Goal: Communication & Community: Answer question/provide support

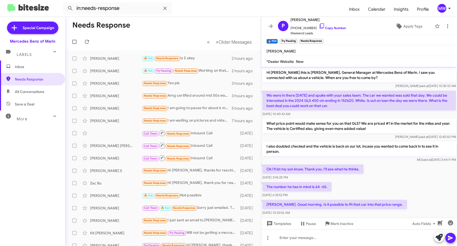
scroll to position [590, 0]
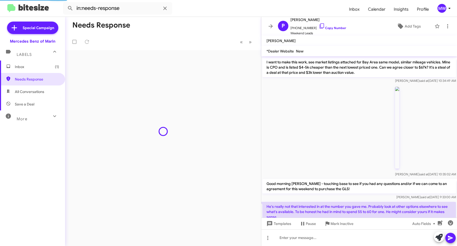
scroll to position [362, 0]
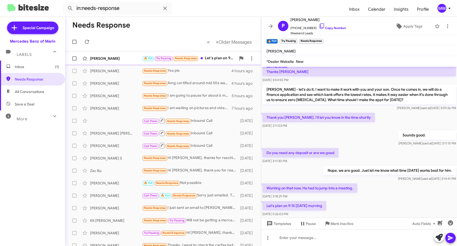
click at [219, 58] on div "🔥 Hot Try Pausing Needs Response Let's plan on 9:15 tomorrow morning" at bounding box center [189, 58] width 94 height 6
drag, startPoint x: 373, startPoint y: 177, endPoint x: 448, endPoint y: 177, distance: 74.9
click at [448, 175] on p "Nope, we are good. Just let me know what time [DATE] works best for him." at bounding box center [389, 170] width 132 height 9
click at [364, 163] on div "Do you need any deposit or are we good Aug 14, 2025, 3:11:30 PM" at bounding box center [359, 156] width 196 height 18
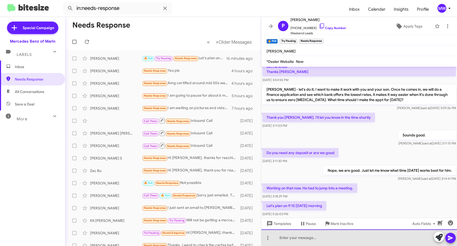
click at [335, 239] on div at bounding box center [359, 238] width 196 height 17
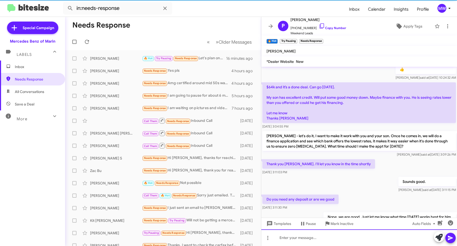
scroll to position [658, 0]
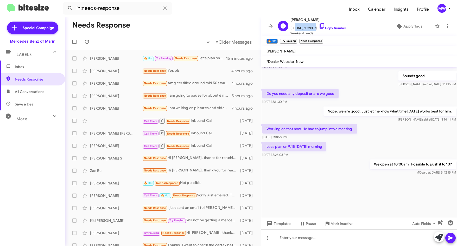
drag, startPoint x: 294, startPoint y: 28, endPoint x: 311, endPoint y: 29, distance: 16.8
click at [311, 29] on span "+17082616005 Copy Number" at bounding box center [318, 27] width 56 height 8
copy span "7082616005"
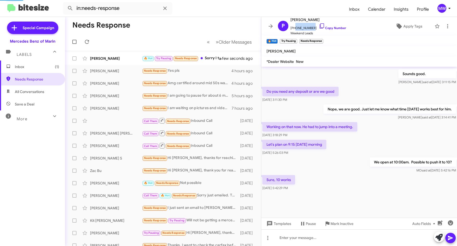
scroll to position [302, 0]
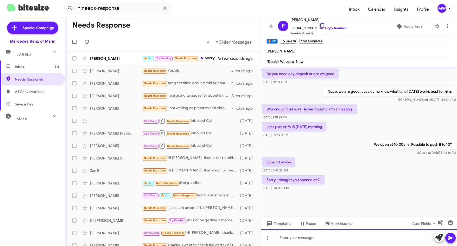
click at [359, 236] on div at bounding box center [359, 238] width 196 height 17
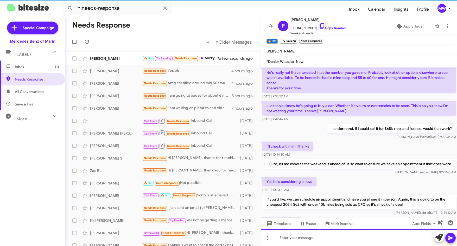
scroll to position [26, 0]
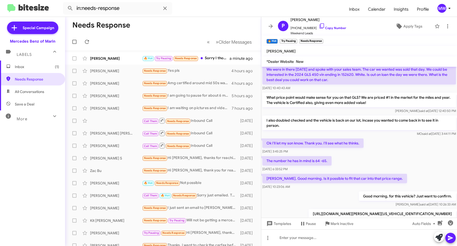
click at [379, 161] on div "The number he has in mind is 64 -65. Aug 12, 2025, 6:33:52 PM" at bounding box center [359, 164] width 196 height 18
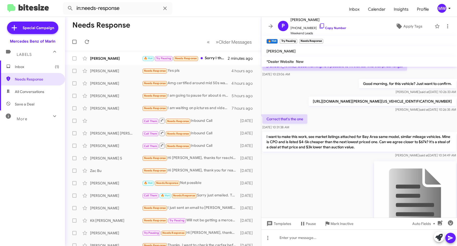
scroll to position [113, 0]
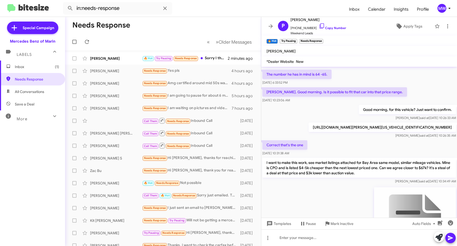
drag, startPoint x: 271, startPoint y: 128, endPoint x: 448, endPoint y: 128, distance: 177.0
click at [448, 128] on p "[URL][DOMAIN_NAME][PERSON_NAME][US_VEHICLE_IDENTIFICATION_NUMBER]" at bounding box center [382, 127] width 147 height 9
copy p "[URL][DOMAIN_NAME][PERSON_NAME][US_VEHICLE_IDENTIFICATION_NUMBER]"
click at [227, 58] on div "🔥 Hot Try Pausing Needs Response Sorry I thought you opened at 9." at bounding box center [189, 58] width 94 height 6
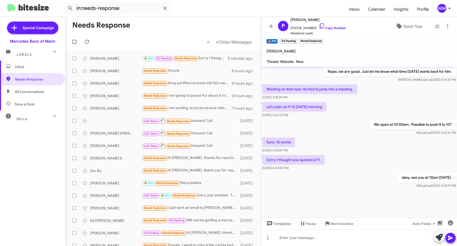
scroll to position [685, 0]
